Goal: Task Accomplishment & Management: Use online tool/utility

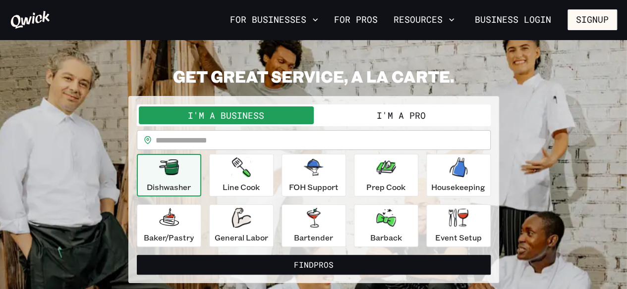
scroll to position [16, 0]
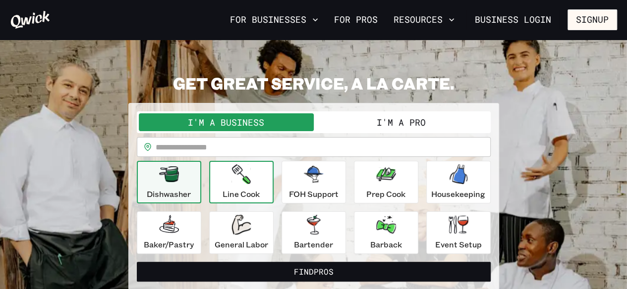
click at [252, 178] on div "Line Cook" at bounding box center [241, 183] width 37 height 36
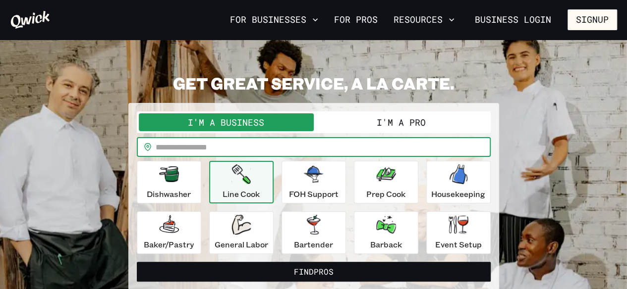
click at [253, 151] on input "text" at bounding box center [323, 147] width 335 height 20
type input "*****"
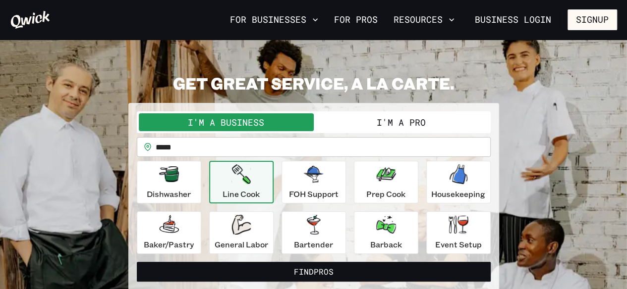
click at [262, 180] on button "Line Cook" at bounding box center [241, 182] width 64 height 43
click at [254, 181] on div "Line Cook" at bounding box center [241, 183] width 37 height 36
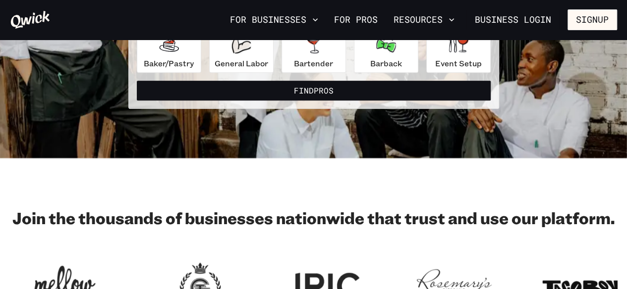
scroll to position [145, 0]
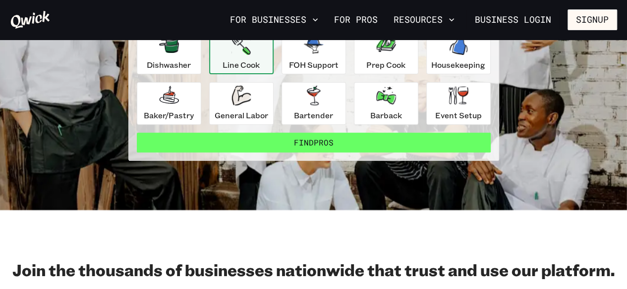
click at [329, 138] on button "Find Pros" at bounding box center [314, 143] width 354 height 20
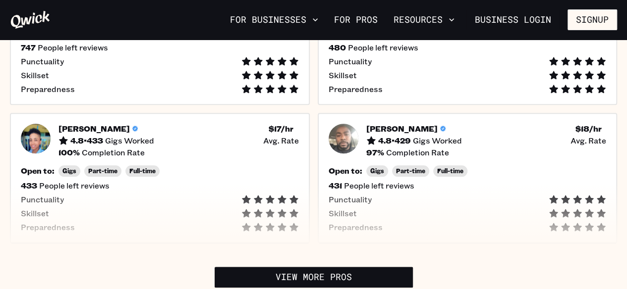
scroll to position [490, 0]
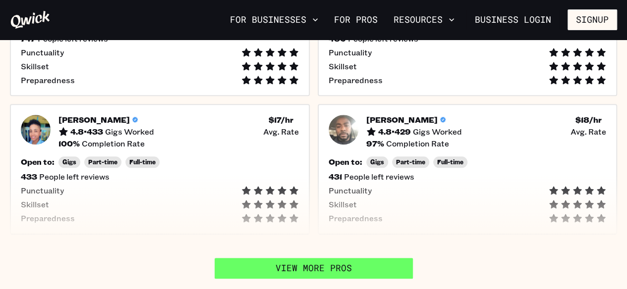
click at [347, 262] on link "View More Pros" at bounding box center [314, 268] width 198 height 21
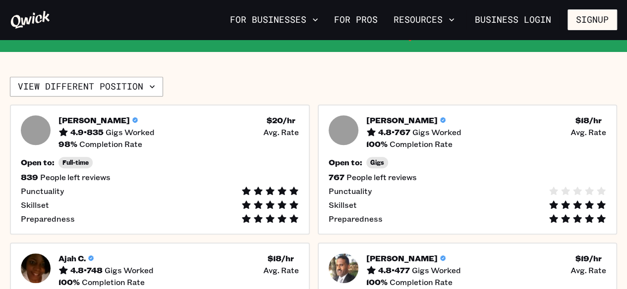
scroll to position [168, 0]
